Goal: Information Seeking & Learning: Learn about a topic

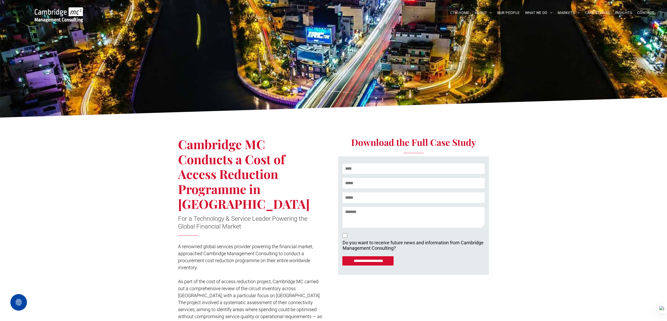
click at [65, 16] on img at bounding box center [59, 14] width 48 height 15
